Goal: Task Accomplishment & Management: Use online tool/utility

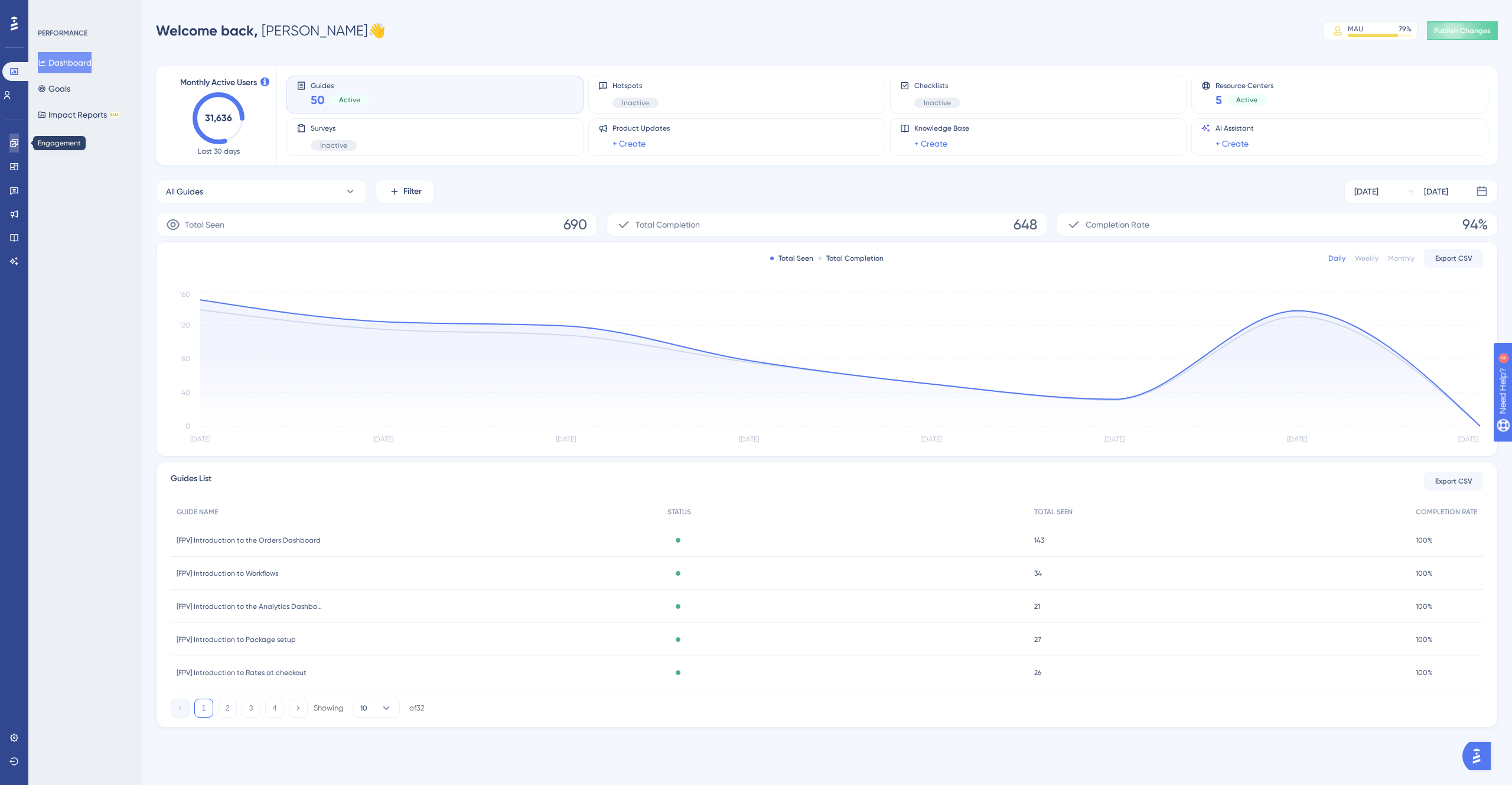
click at [10, 141] on icon at bounding box center [14, 143] width 10 height 10
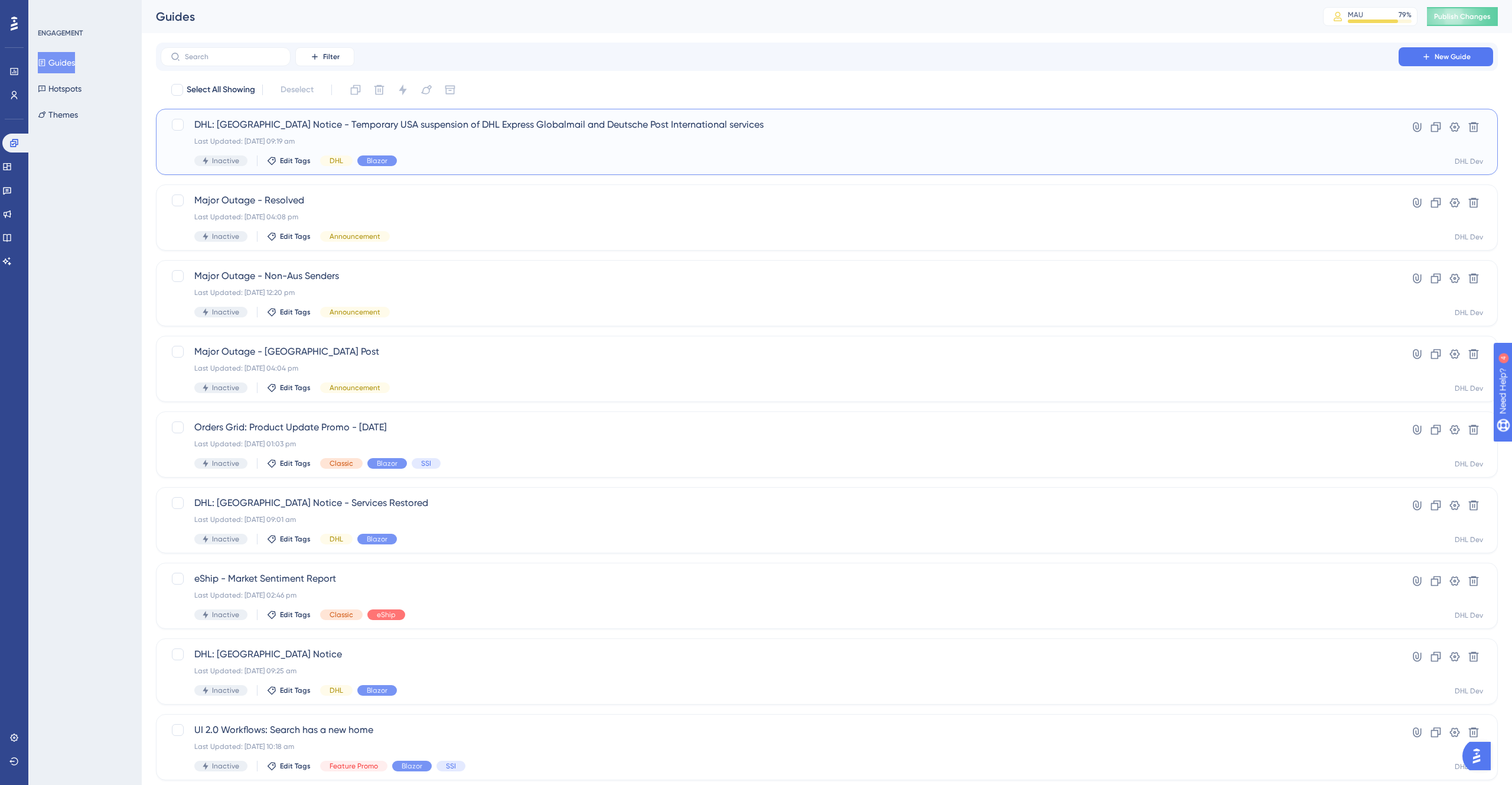
click at [517, 157] on div "Inactive Edit Tags DHL Blazor" at bounding box center [779, 161] width 1170 height 10
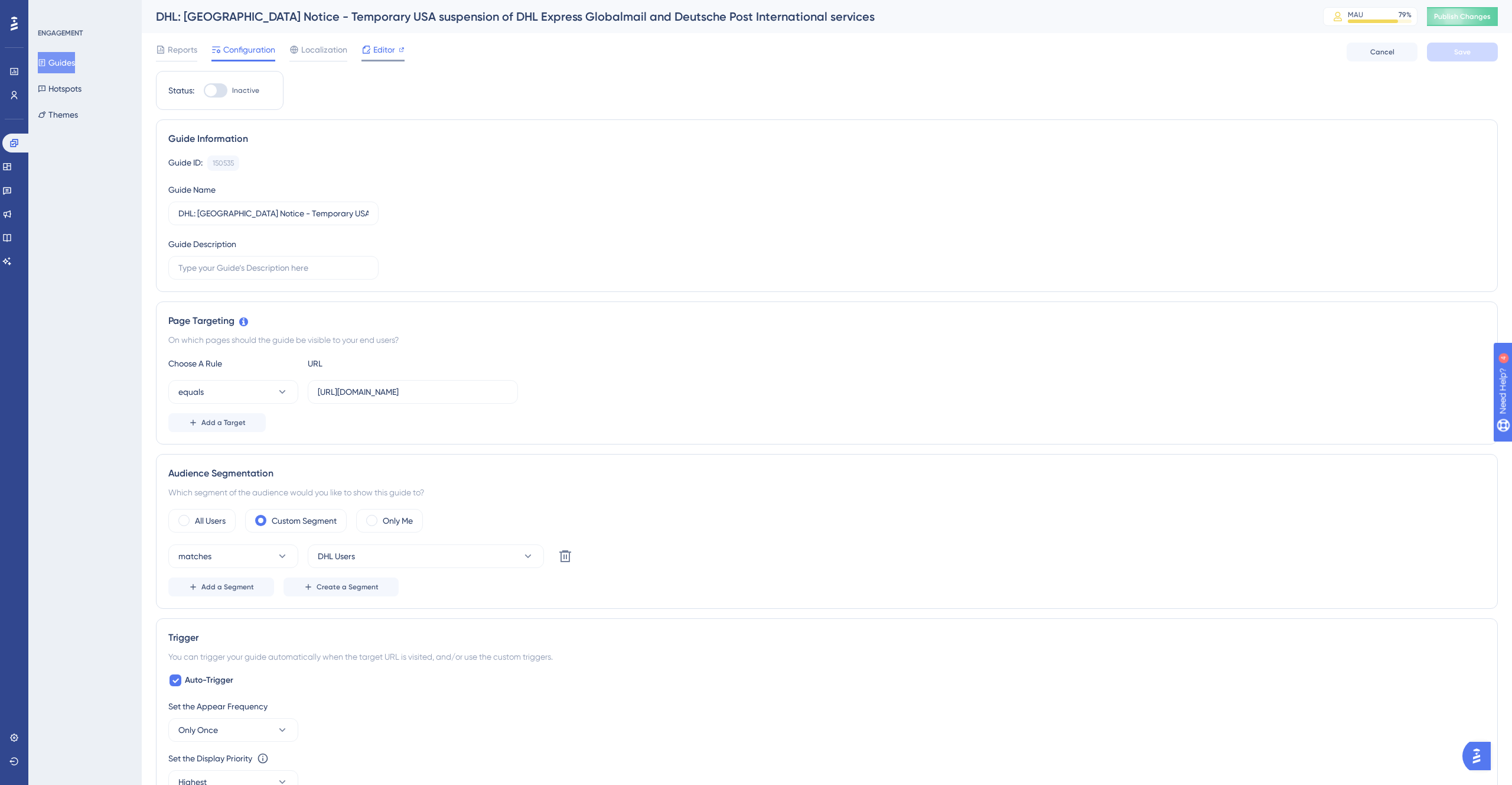
click at [382, 44] on span "Editor" at bounding box center [384, 49] width 22 height 14
